Goal: Task Accomplishment & Management: Use online tool/utility

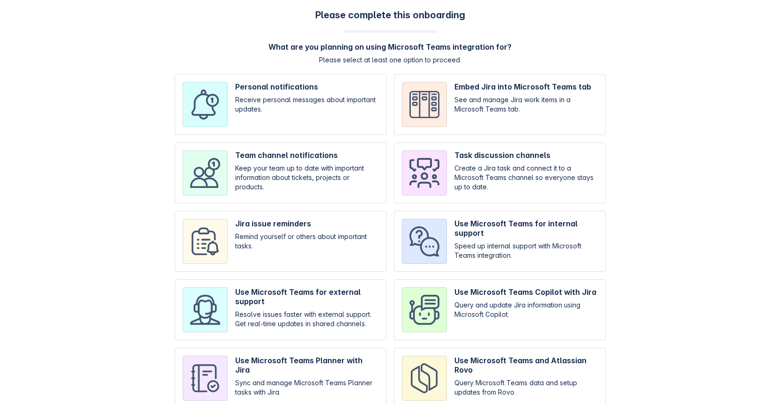
scroll to position [23, 0]
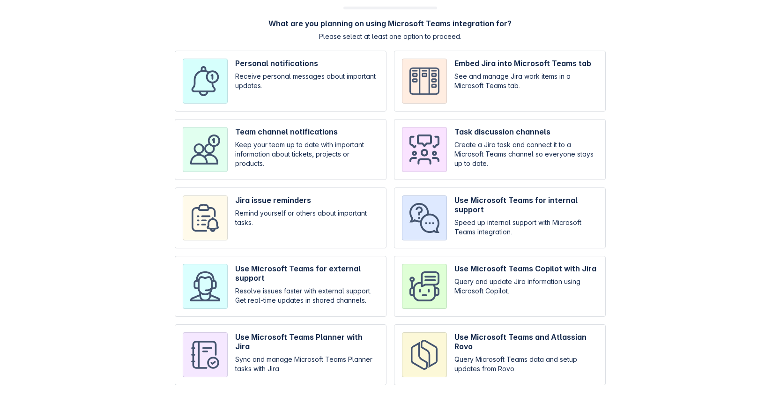
click at [370, 272] on input "checkbox" at bounding box center [281, 286] width 212 height 61
checkbox input "true"
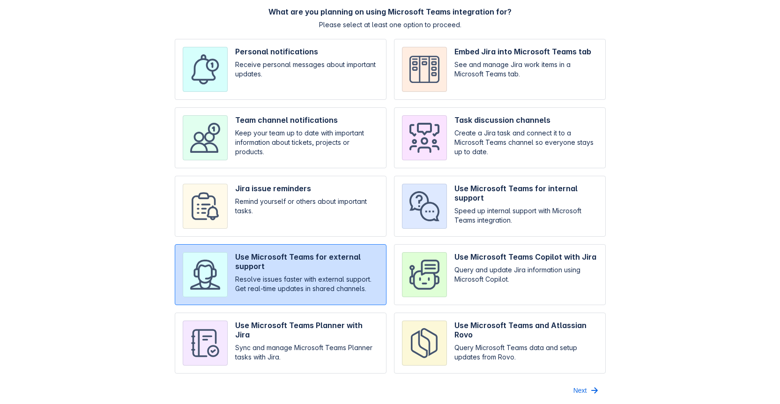
scroll to position [38, 0]
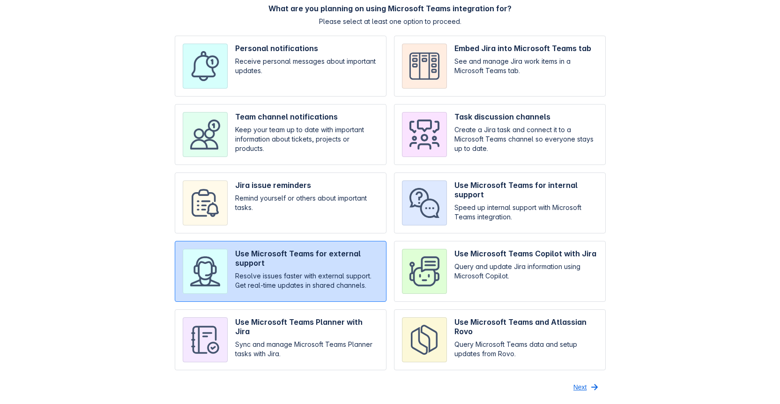
click at [589, 387] on span "button" at bounding box center [594, 386] width 11 height 11
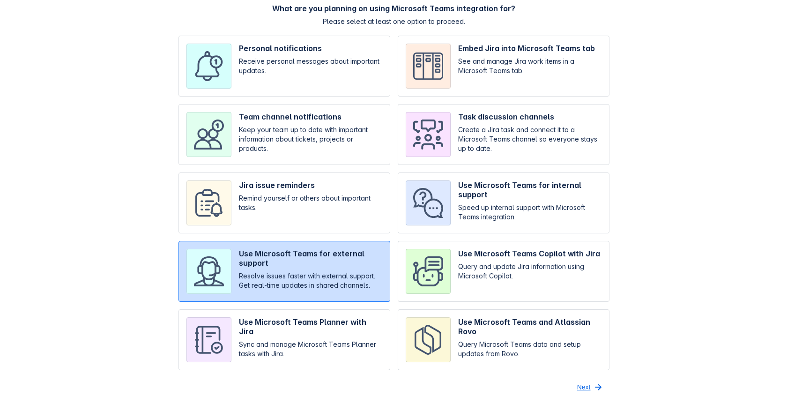
scroll to position [0, 0]
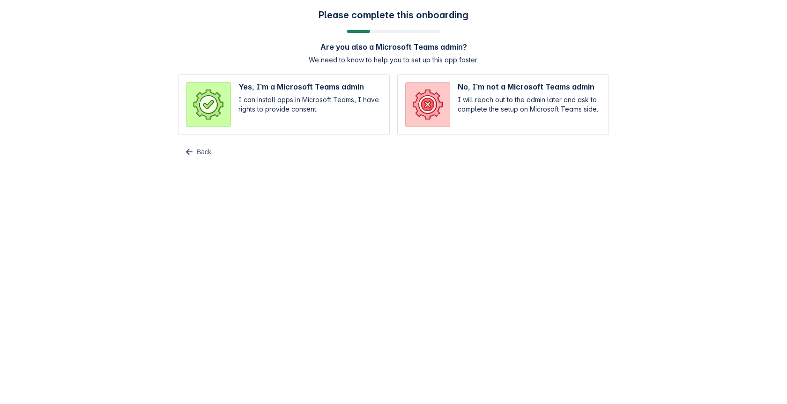
click at [311, 115] on input "radio" at bounding box center [284, 104] width 212 height 61
radio input "true"
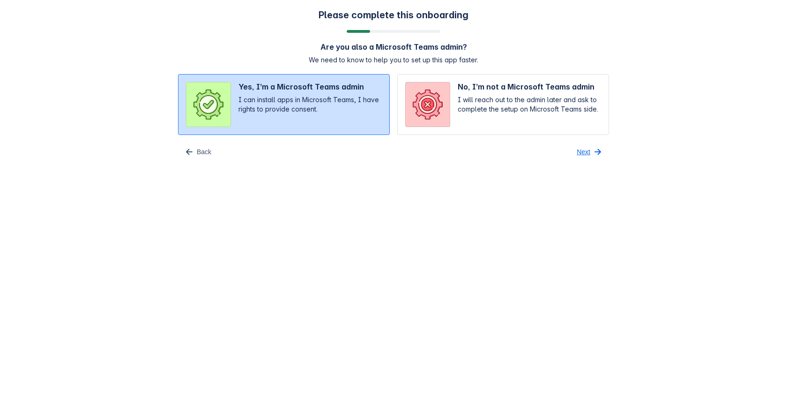
click at [583, 154] on span "Next" at bounding box center [584, 151] width 14 height 15
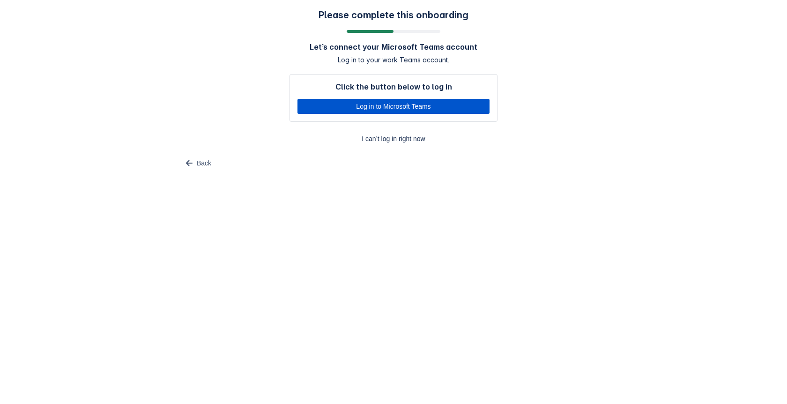
click at [428, 108] on span "Log in to Microsoft Teams" at bounding box center [393, 106] width 181 height 15
click at [452, 111] on span "Log in to Microsoft Teams" at bounding box center [393, 106] width 181 height 15
click at [423, 107] on span "Log in to Microsoft Teams" at bounding box center [393, 106] width 181 height 15
click at [423, 106] on span "Log in to Microsoft Teams" at bounding box center [393, 106] width 181 height 15
click at [203, 162] on span "Back" at bounding box center [204, 163] width 15 height 15
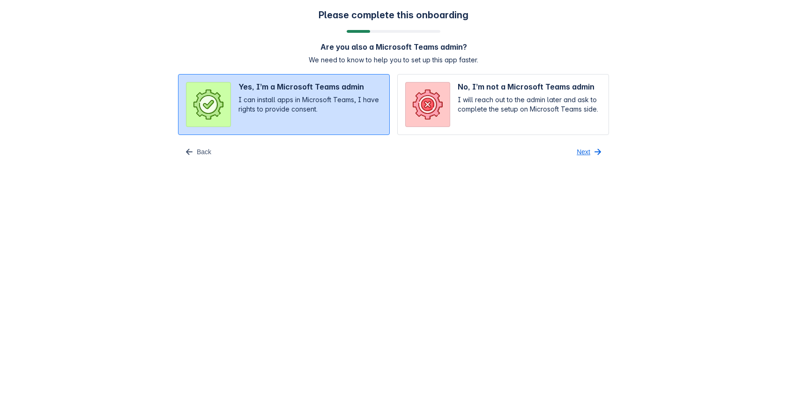
click at [597, 155] on span "button" at bounding box center [597, 151] width 11 height 11
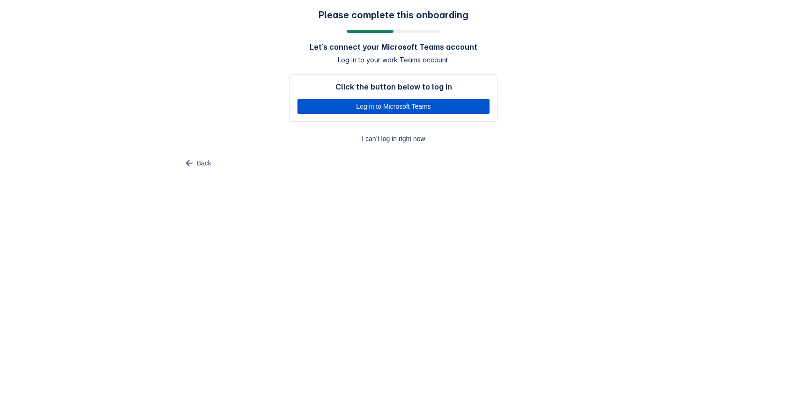
click at [441, 105] on span "Log in to Microsoft Teams" at bounding box center [393, 106] width 181 height 15
click at [435, 108] on span "Log in to Microsoft Teams" at bounding box center [393, 106] width 181 height 15
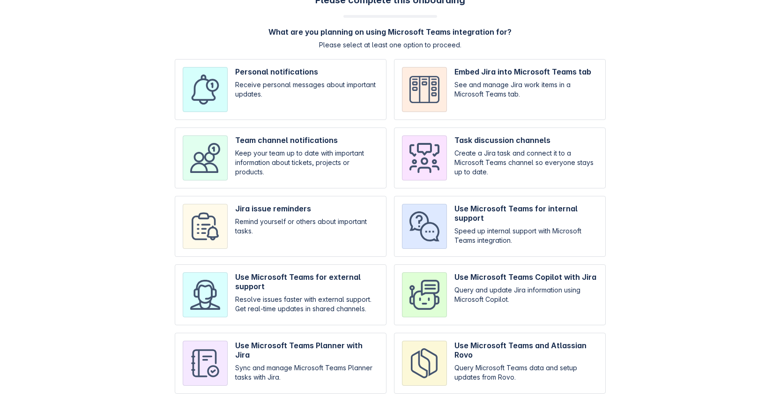
scroll to position [23, 0]
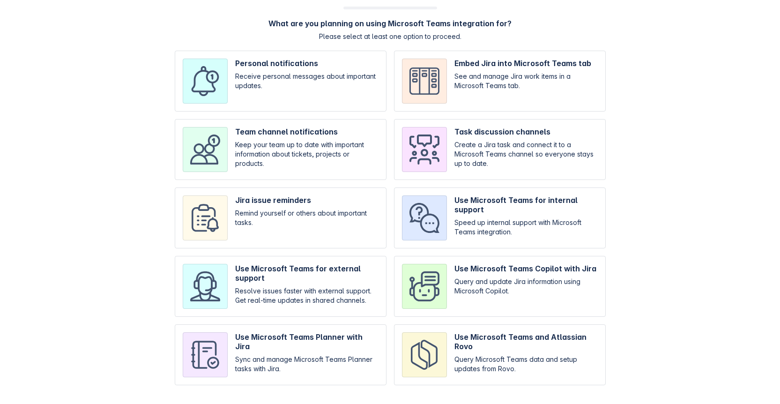
click at [304, 284] on input "checkbox" at bounding box center [281, 286] width 212 height 61
checkbox input "true"
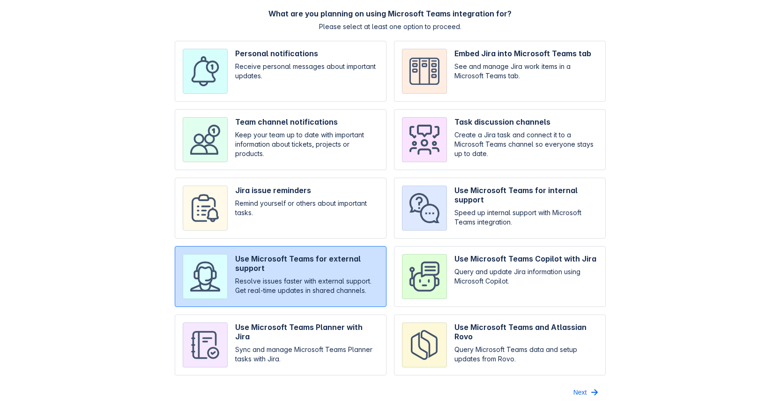
scroll to position [38, 0]
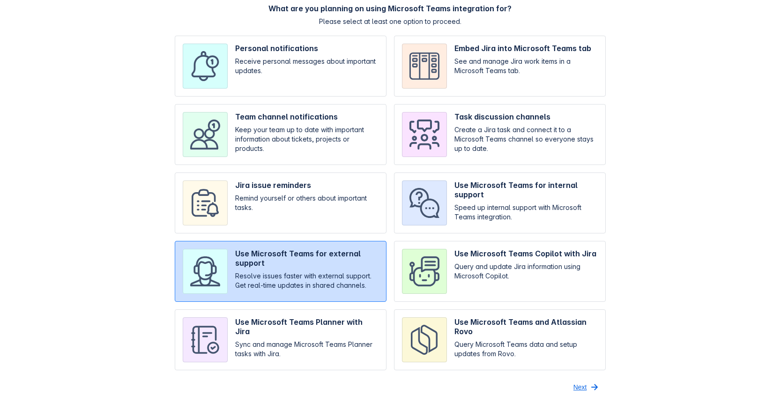
click at [596, 389] on span "button" at bounding box center [594, 386] width 11 height 11
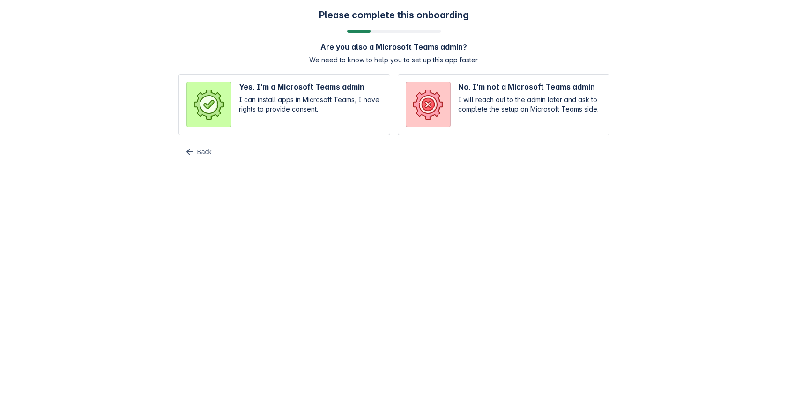
scroll to position [0, 0]
click at [296, 112] on input "radio" at bounding box center [284, 104] width 212 height 61
radio input "true"
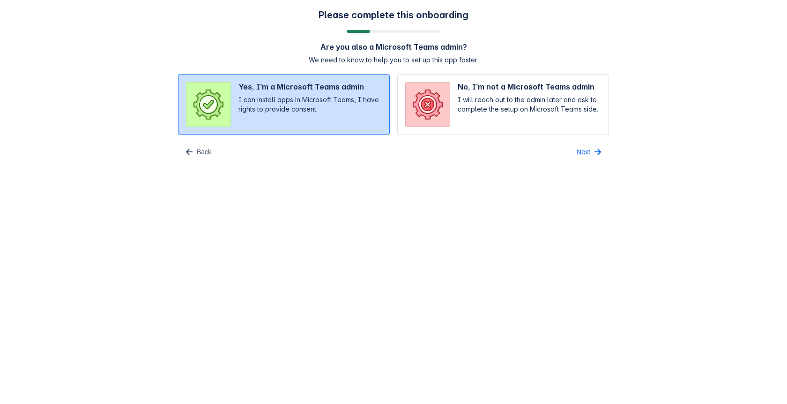
click at [590, 153] on button "Next" at bounding box center [590, 151] width 38 height 15
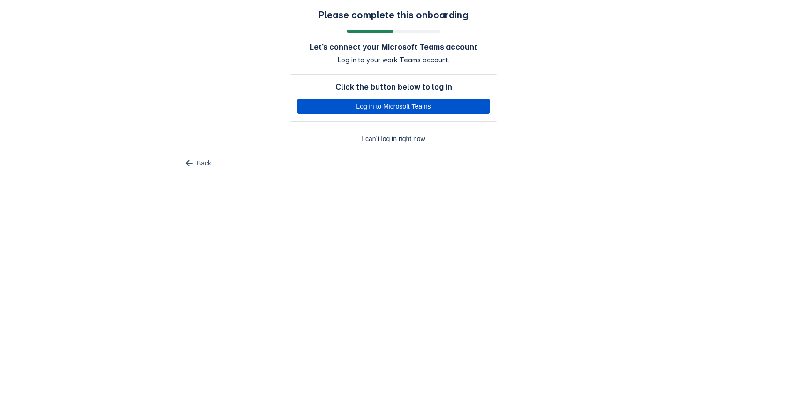
click at [420, 105] on span "Log in to Microsoft Teams" at bounding box center [393, 106] width 181 height 15
